Goal: Navigation & Orientation: Find specific page/section

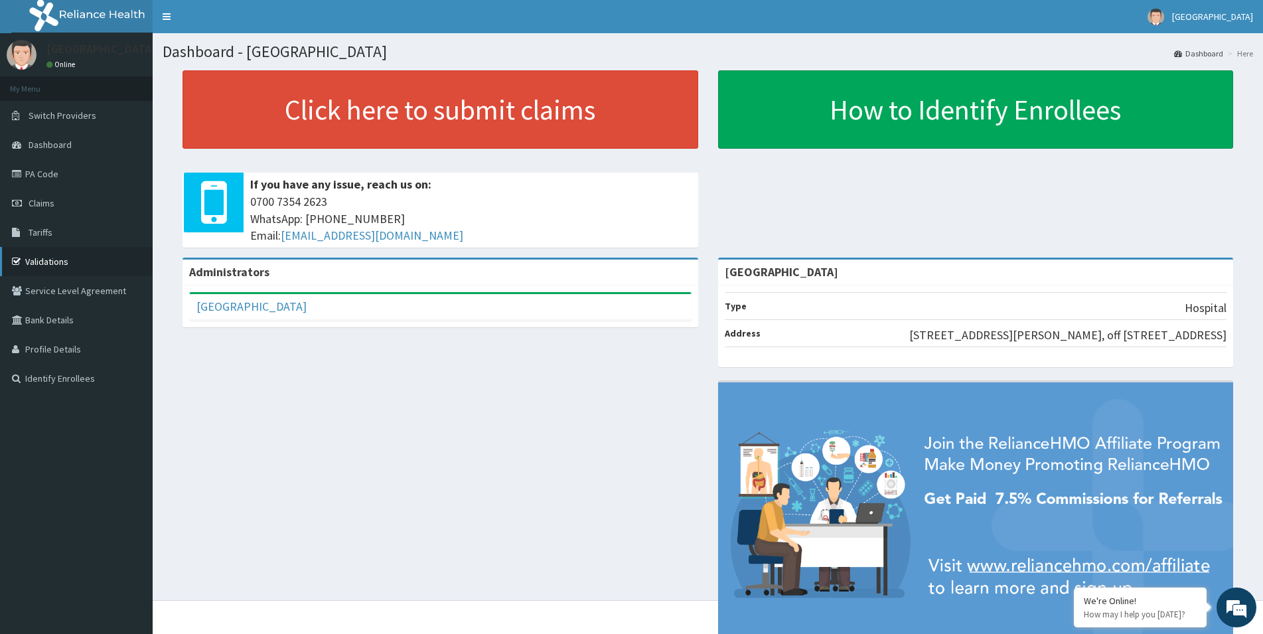
click at [85, 268] on link "Validations" at bounding box center [76, 261] width 153 height 29
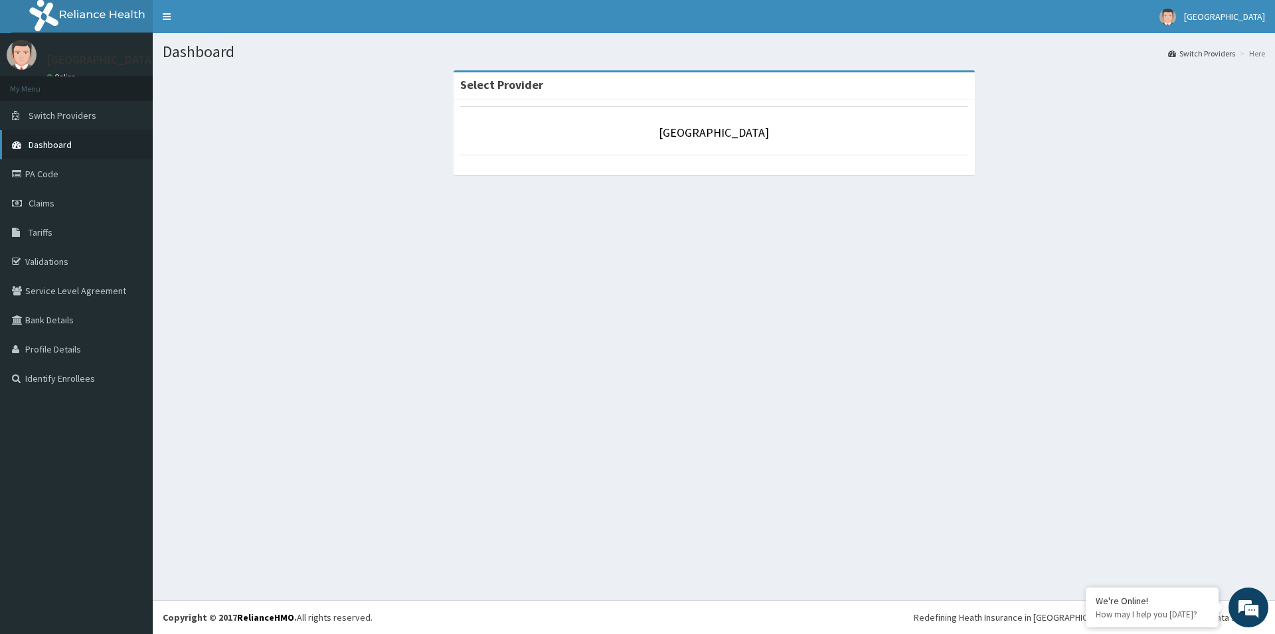
click at [52, 145] on span "Dashboard" at bounding box center [50, 145] width 43 height 12
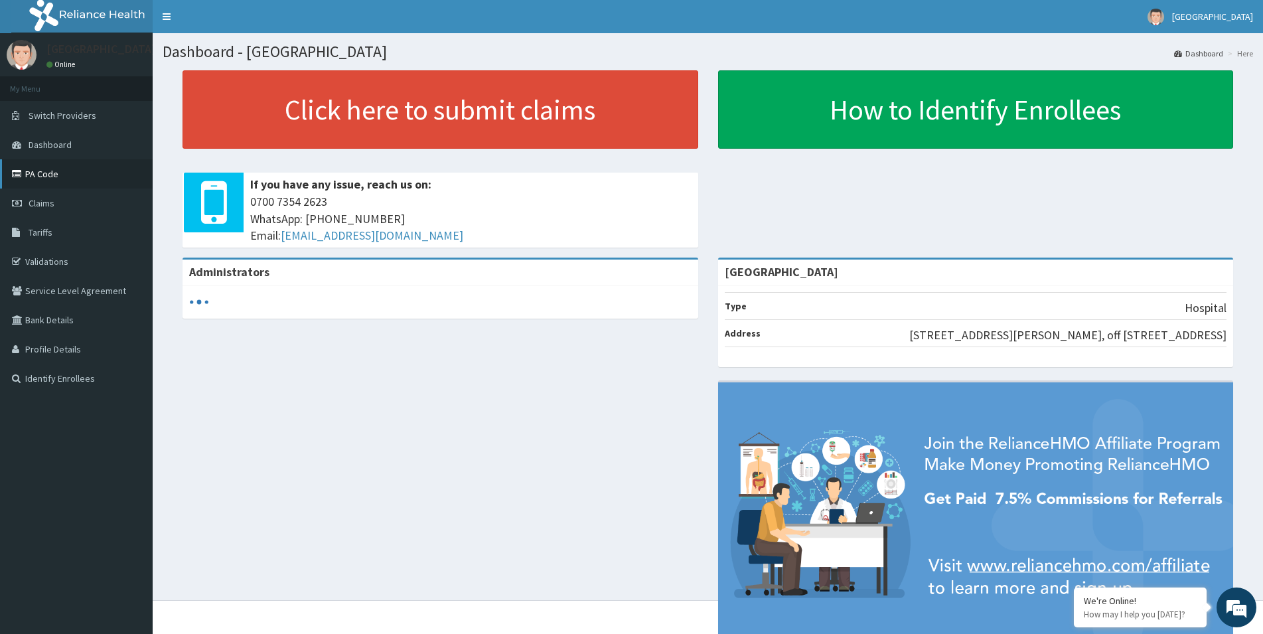
click at [62, 179] on link "PA Code" at bounding box center [76, 173] width 153 height 29
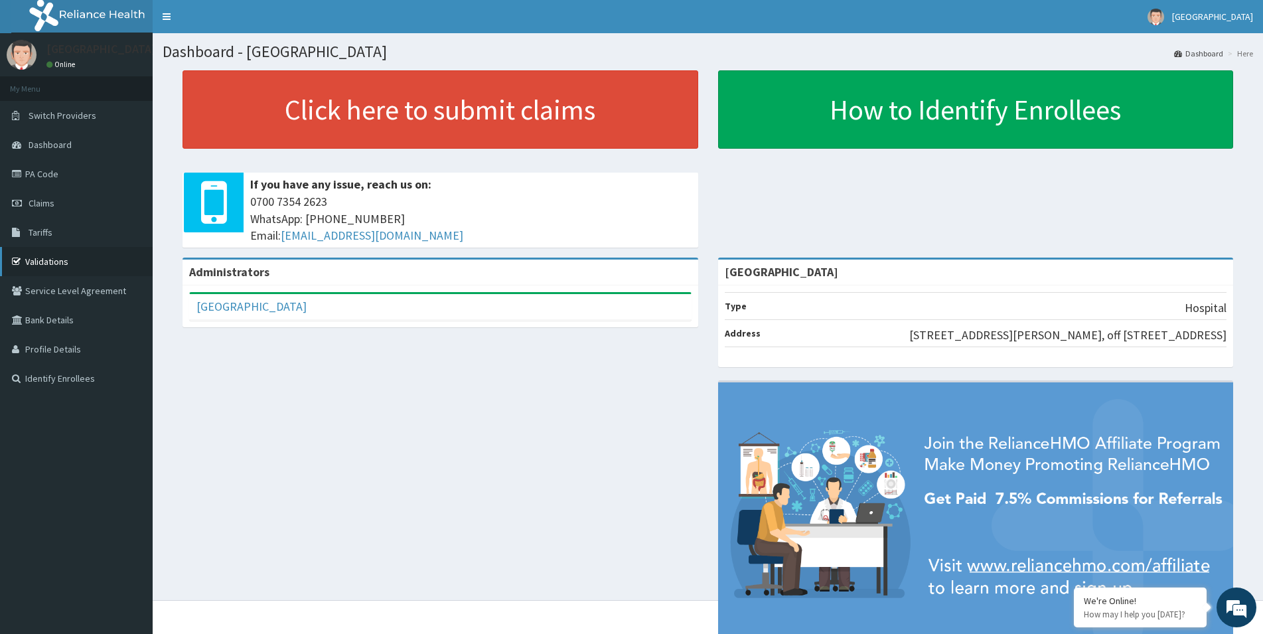
click at [86, 264] on link "Validations" at bounding box center [76, 261] width 153 height 29
click at [159, 12] on link "Toggle navigation" at bounding box center [167, 16] width 28 height 33
click at [69, 119] on span "Switch Providers" at bounding box center [63, 116] width 68 height 12
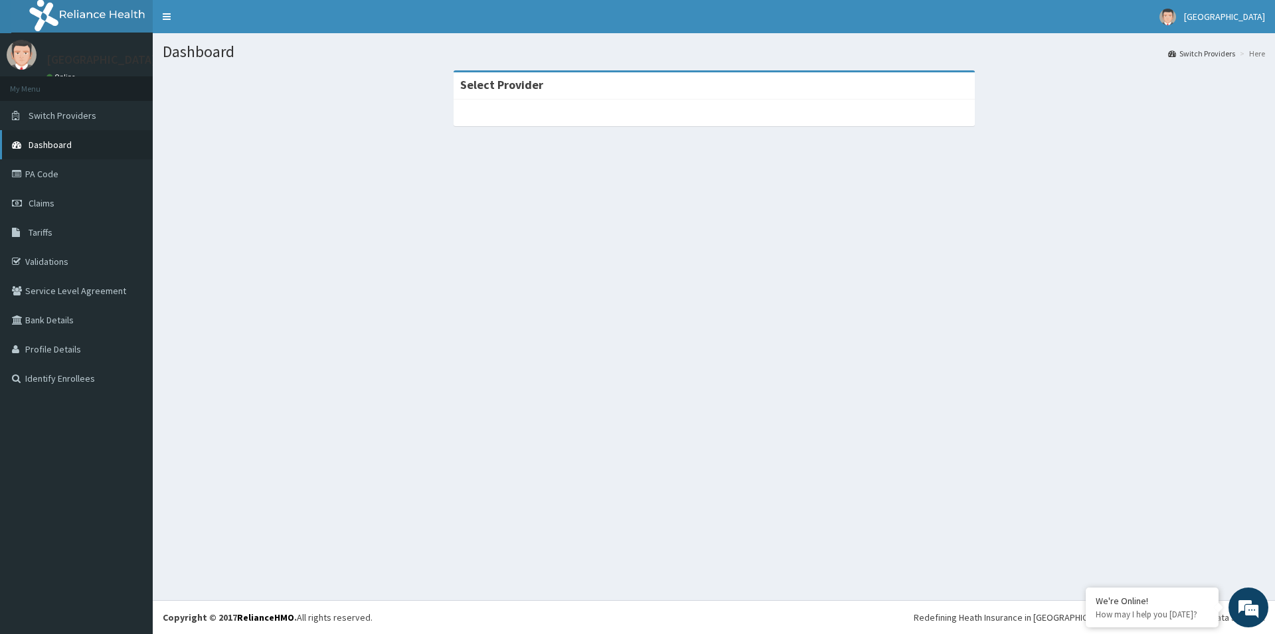
click at [70, 134] on link "Dashboard" at bounding box center [76, 144] width 153 height 29
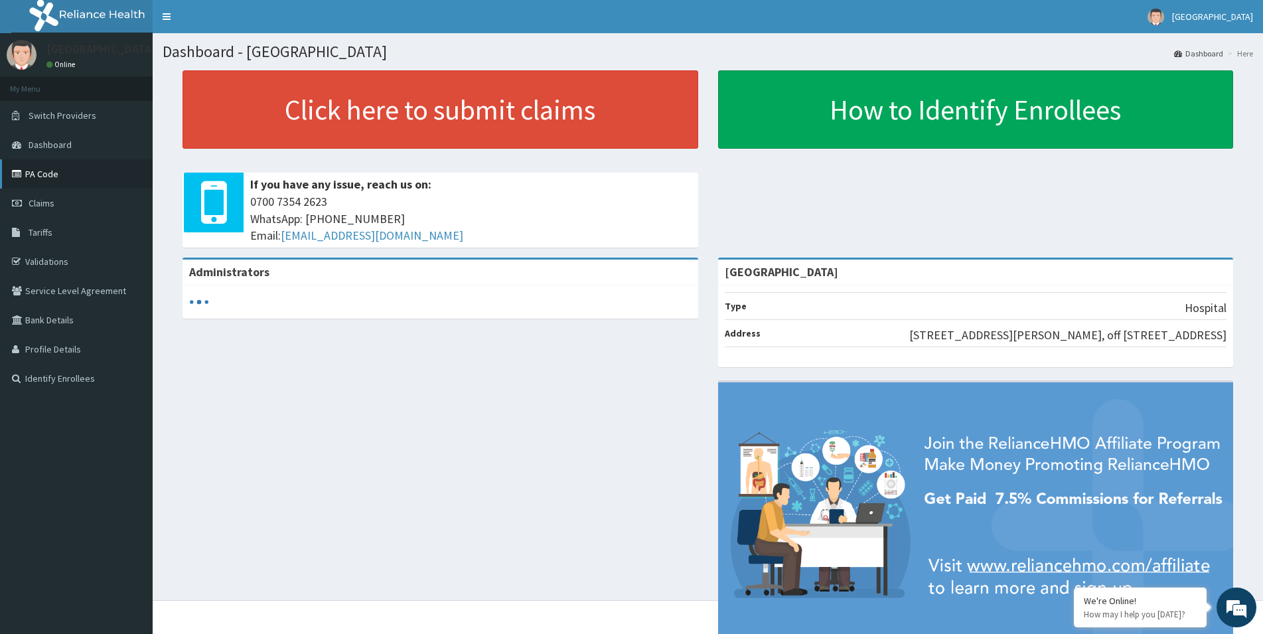
click at [46, 172] on link "PA Code" at bounding box center [76, 173] width 153 height 29
